Goal: Transaction & Acquisition: Purchase product/service

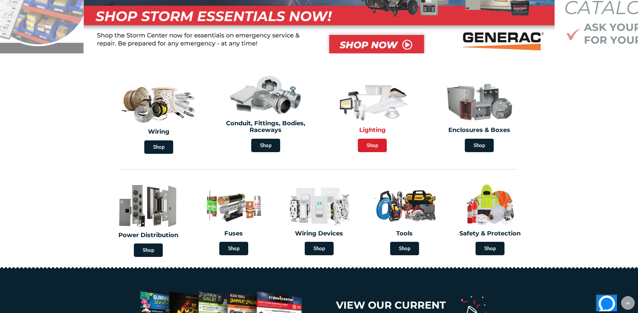
click at [369, 145] on span "Shop" at bounding box center [372, 145] width 29 height 13
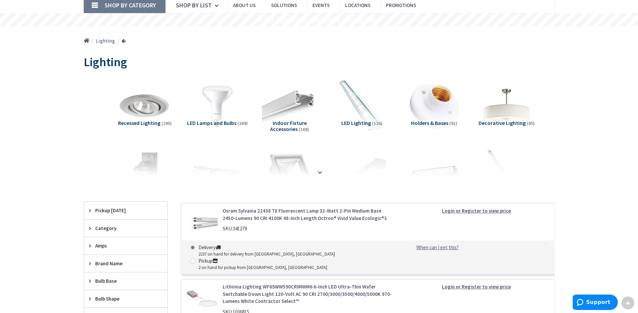
scroll to position [67, 0]
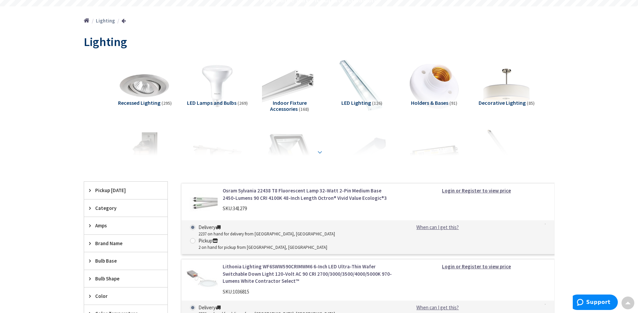
click at [317, 147] on div at bounding box center [319, 137] width 437 height 37
click at [320, 151] on strong at bounding box center [320, 152] width 8 height 7
click at [320, 151] on div "Flood Lights (81)" at bounding box center [290, 159] width 62 height 62
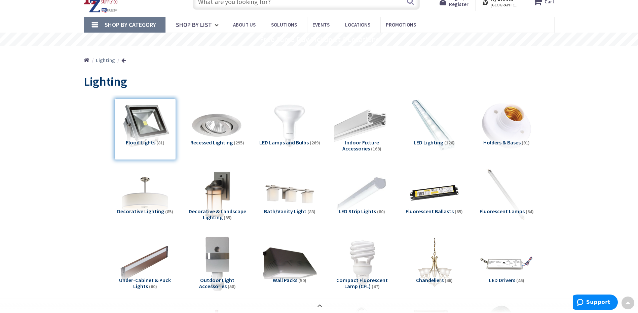
scroll to position [20, 0]
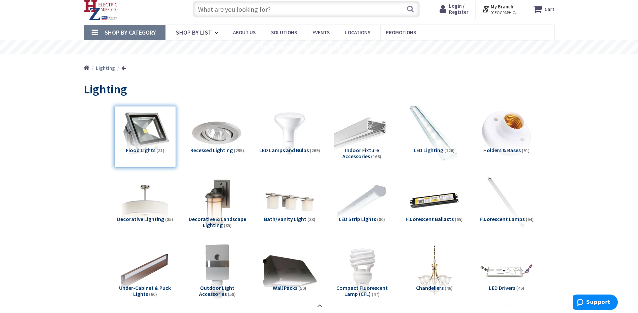
click at [433, 147] on img at bounding box center [434, 133] width 61 height 61
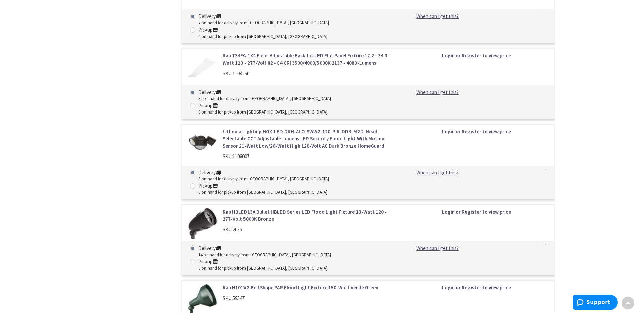
scroll to position [5804, 0]
